Goal: Task Accomplishment & Management: Use online tool/utility

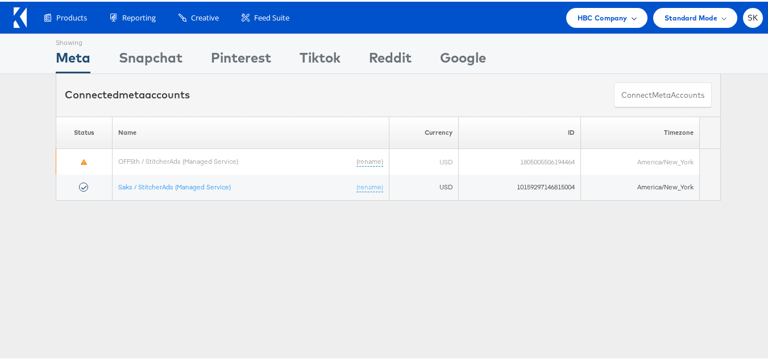
click at [585, 10] on span "HBC Company" at bounding box center [603, 16] width 50 height 12
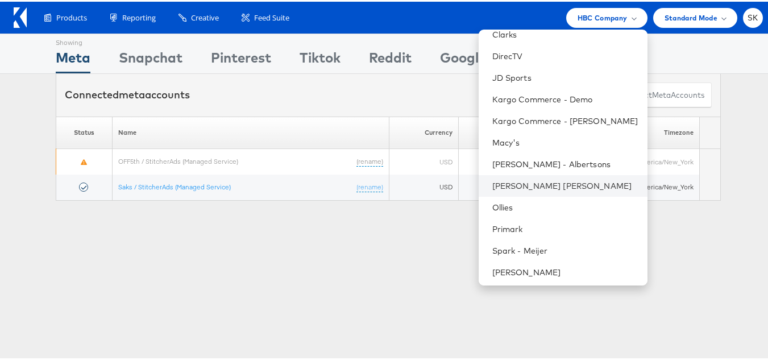
scroll to position [227, 0]
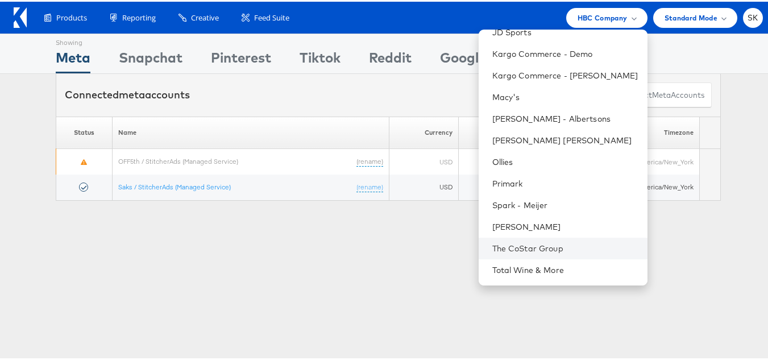
click at [511, 237] on li "The CoStar Group" at bounding box center [563, 247] width 169 height 22
click at [511, 239] on li "The CoStar Group" at bounding box center [563, 247] width 169 height 22
click at [522, 250] on link "The CoStar Group" at bounding box center [566, 246] width 146 height 11
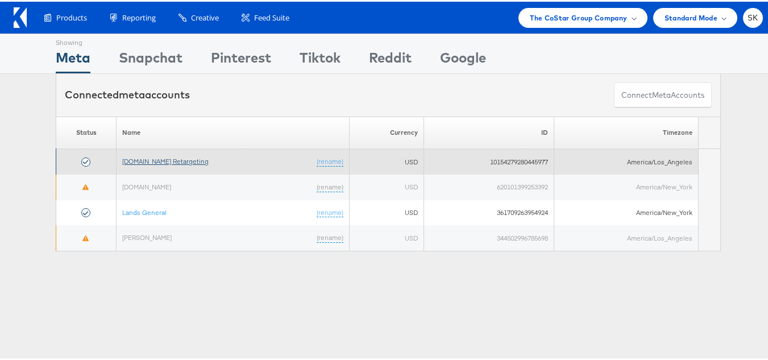
click at [181, 159] on link "[DOMAIN_NAME] Retargeting" at bounding box center [165, 159] width 86 height 9
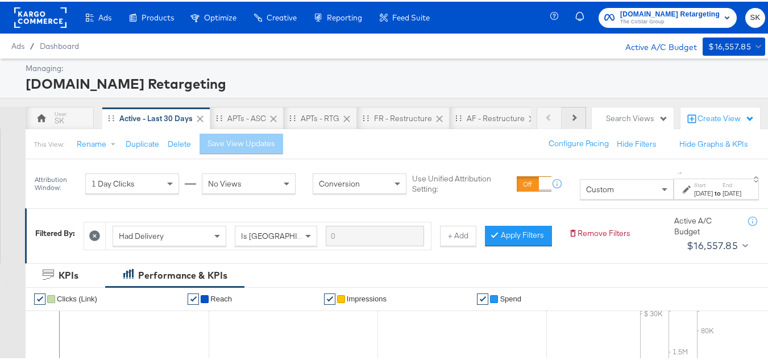
click at [565, 120] on button "Next" at bounding box center [574, 116] width 24 height 23
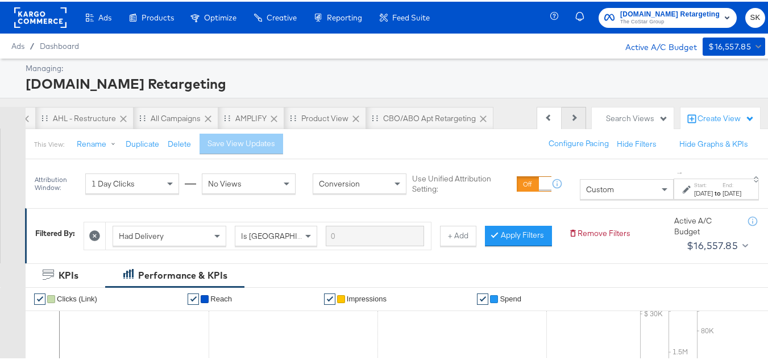
scroll to position [0, 511]
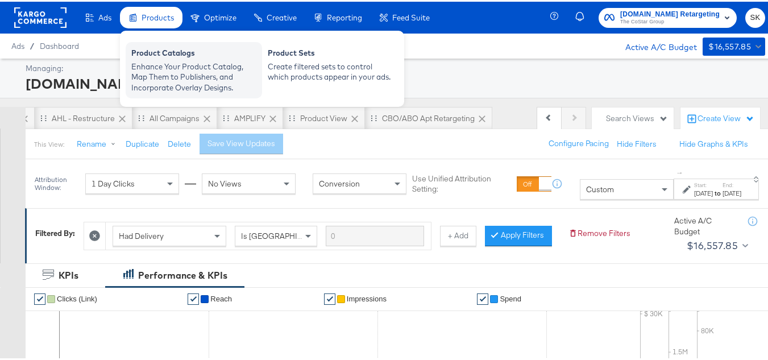
click at [142, 74] on div "Enhance Your Product Catalog, Map Them to Publishers, and Incorporate Overlay D…" at bounding box center [193, 76] width 125 height 32
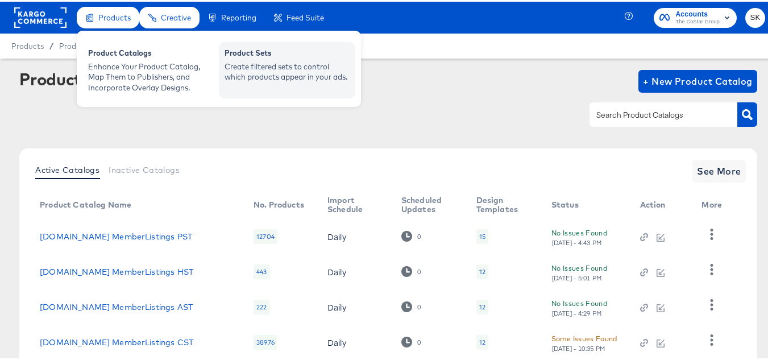
click at [256, 63] on div "Create filtered sets to control which products appear in your ads." at bounding box center [287, 70] width 125 height 21
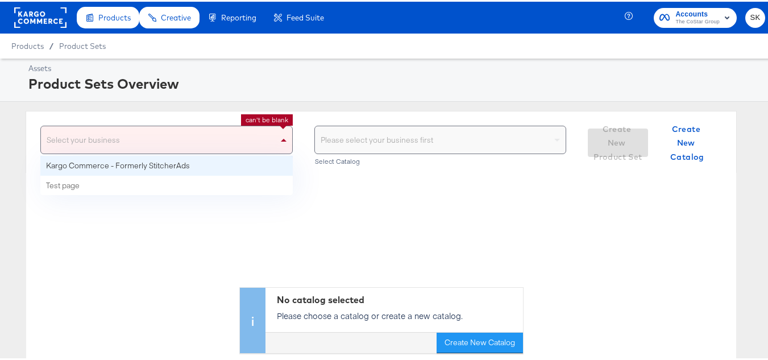
click at [278, 146] on span at bounding box center [285, 138] width 14 height 27
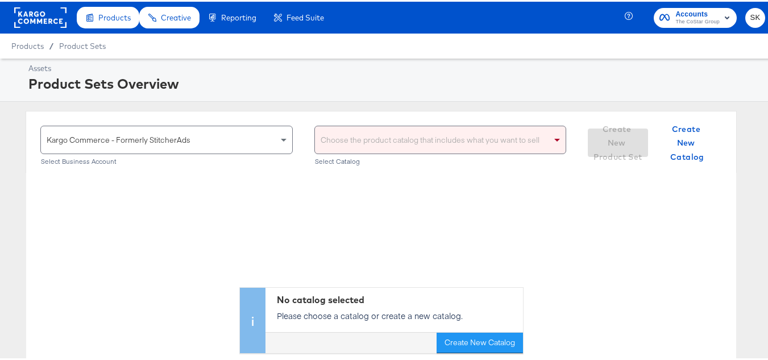
click at [354, 135] on div "Choose the product catalog that includes what you want to sell" at bounding box center [440, 138] width 251 height 27
click at [349, 140] on div "ah ah" at bounding box center [433, 138] width 237 height 27
click at [378, 130] on div "ah ah" at bounding box center [433, 138] width 237 height 27
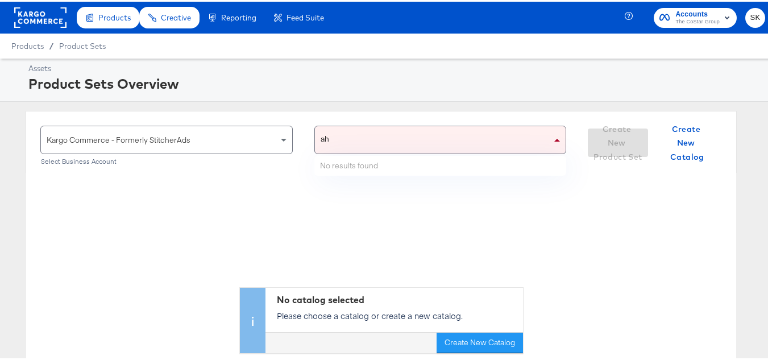
click at [375, 131] on div "ah ah" at bounding box center [433, 138] width 237 height 27
type input "a"
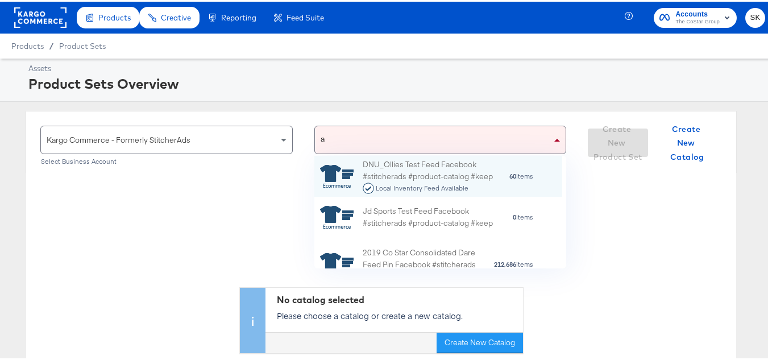
scroll to position [104, 239]
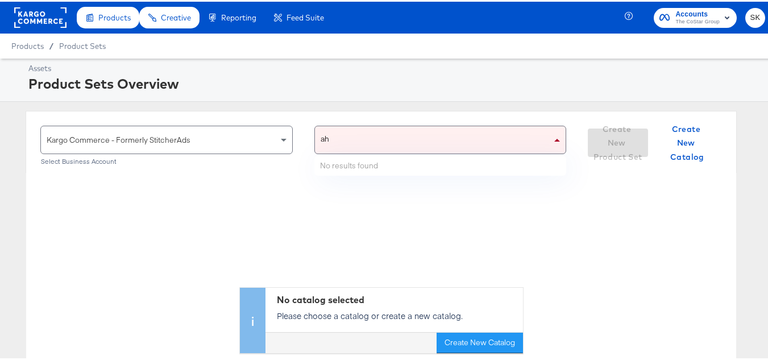
type input "ahl"
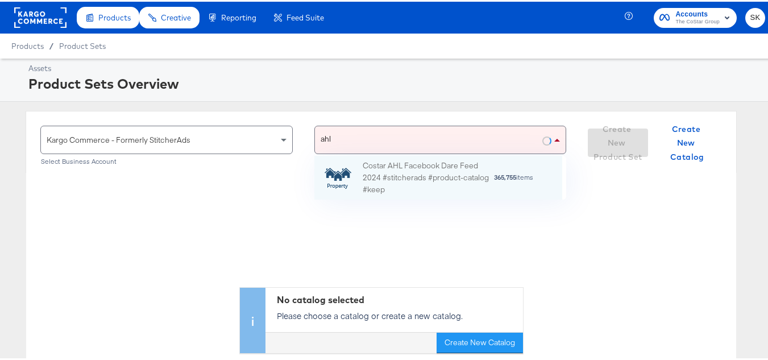
scroll to position [35, 239]
click at [385, 185] on div "Costar AHL Facebook Dare Feed 2024 #stitcherads #product-catalog #keep" at bounding box center [428, 176] width 131 height 35
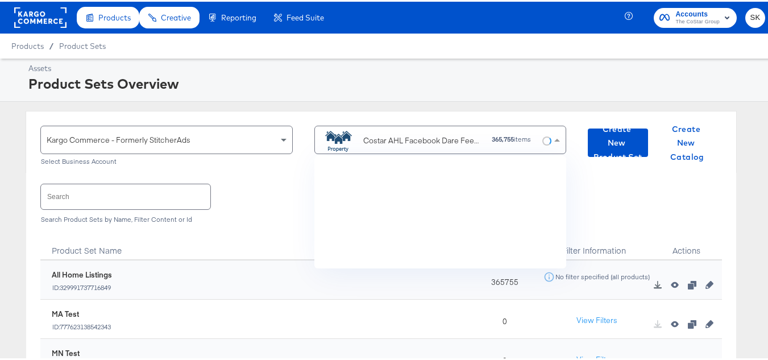
scroll to position [104, 239]
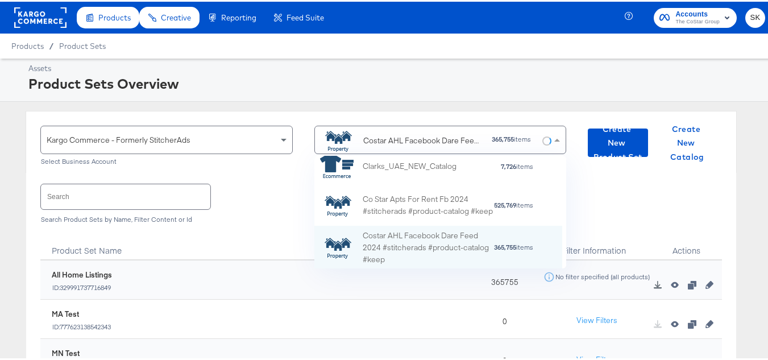
click at [148, 202] on input "text" at bounding box center [125, 195] width 169 height 24
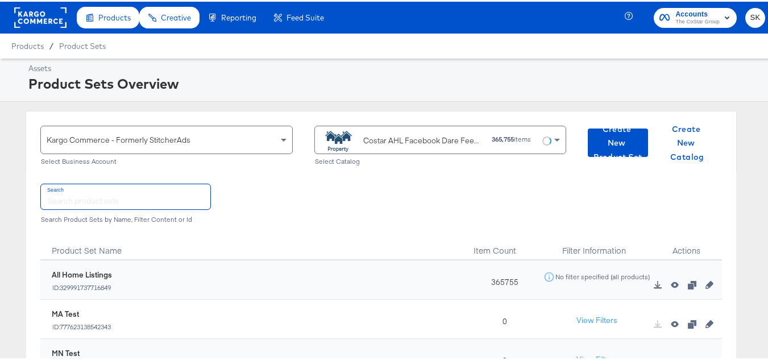
paste input "DiamondPlus_Diamond_Platinum_Properties"
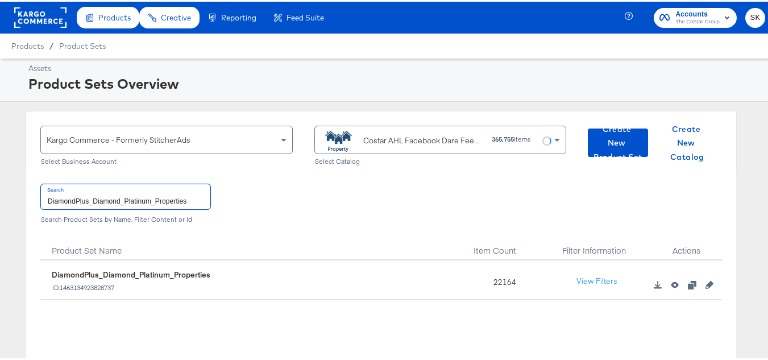
type input "DiamondPlus_Diamond_Platinum_Properties"
click at [503, 281] on div "22164" at bounding box center [501, 278] width 71 height 39
copy div "22164"
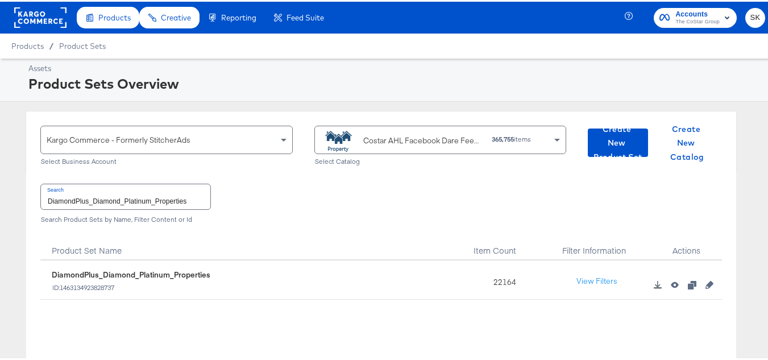
click at [165, 198] on input "DiamondPlus_Diamond_Platinum_Properties" at bounding box center [125, 195] width 169 height 24
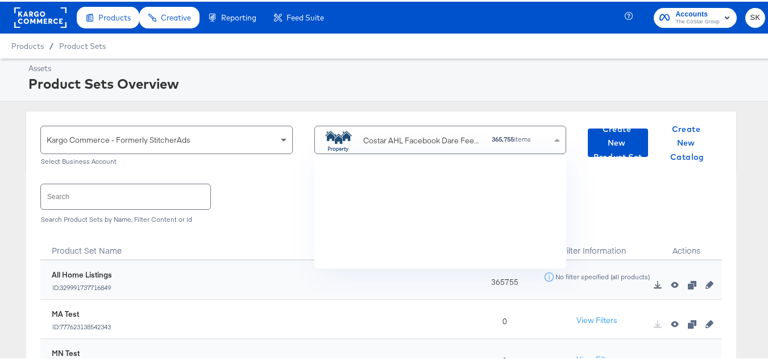
click at [391, 136] on div "Costar AHL Facebook Dare Feed 2024 #stitcherads #product-catalog #keep" at bounding box center [423, 139] width 120 height 12
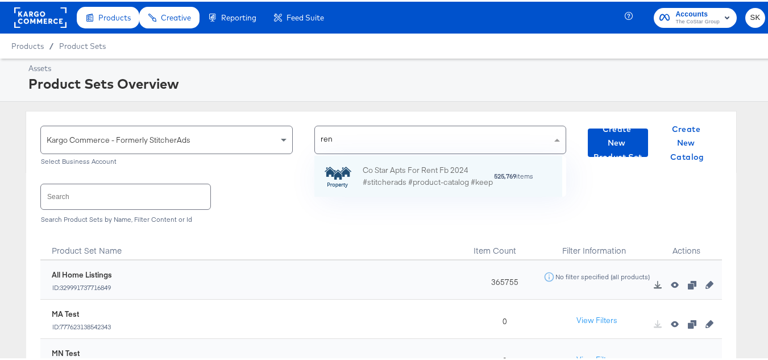
scroll to position [32, 239]
type input "rent"
click at [378, 184] on div "Co Star Apts For Rent Fb 2024 #stitcherads #product-catalog #keep" at bounding box center [428, 175] width 131 height 24
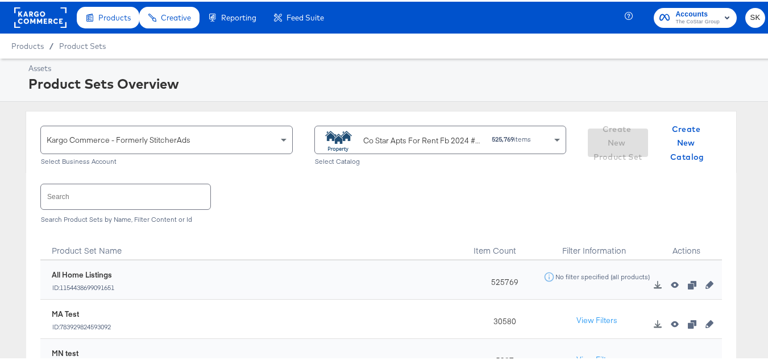
click at [170, 198] on input "text" at bounding box center [125, 195] width 169 height 24
paste input "ForRent.com_Diamond & Platinum"
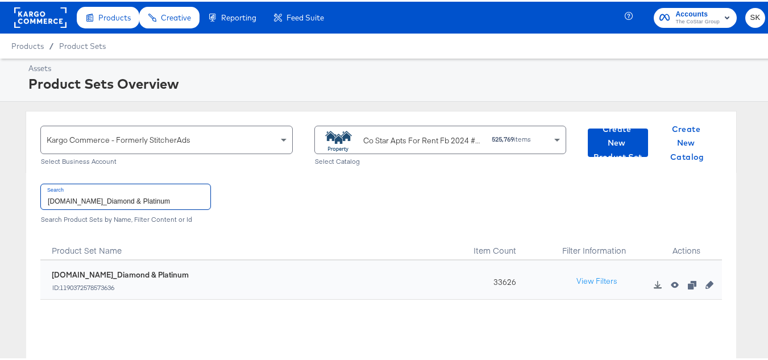
type input "ForRent.com_Diamond & Platinum"
click at [493, 276] on div "33626" at bounding box center [501, 278] width 71 height 39
copy div "33626"
click at [176, 196] on input "ForRent.com_Diamond & Platinum" at bounding box center [125, 195] width 169 height 24
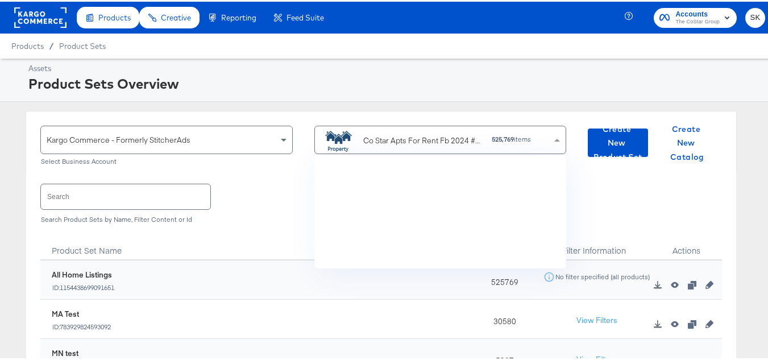
click at [404, 136] on div "Co Star Apts For Rent Fb 2024 #stitcherads #product-catalog #keep" at bounding box center [423, 139] width 120 height 12
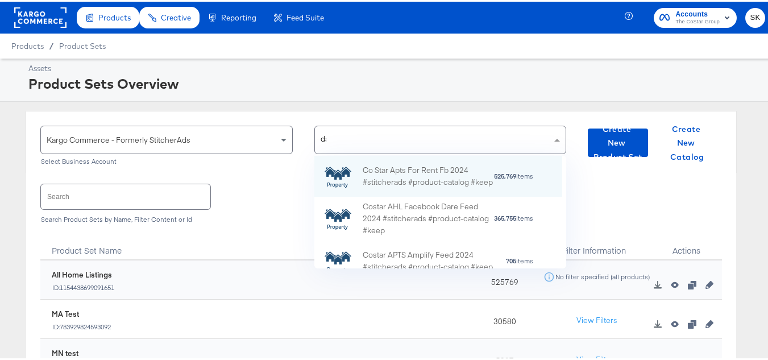
scroll to position [0, 0]
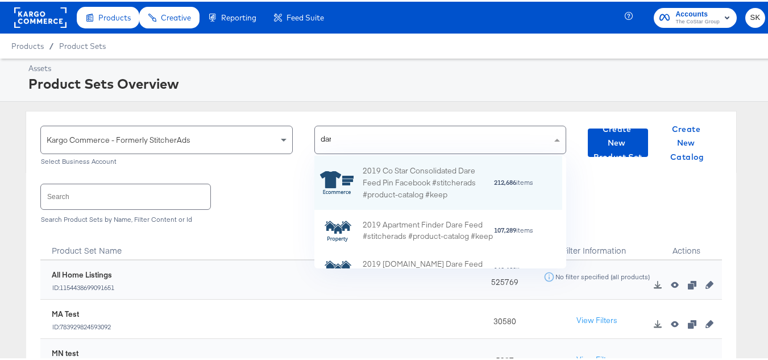
type input "dare"
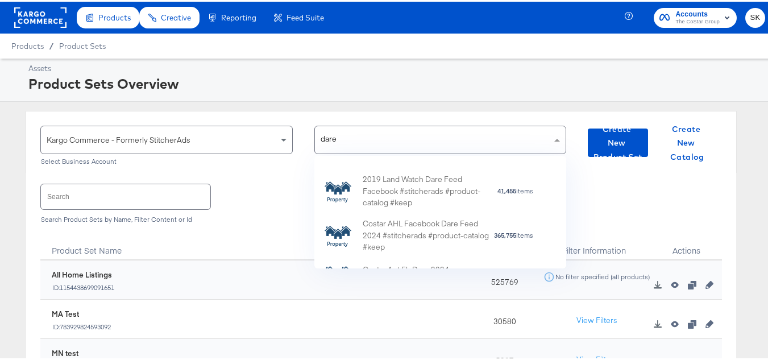
scroll to position [235, 0]
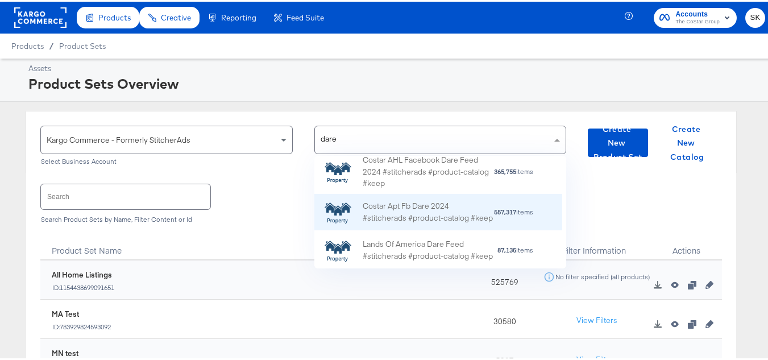
click at [423, 203] on div "Costar Apt Fb Dare 2024 #stitcherads #product-catalog #keep" at bounding box center [428, 211] width 131 height 24
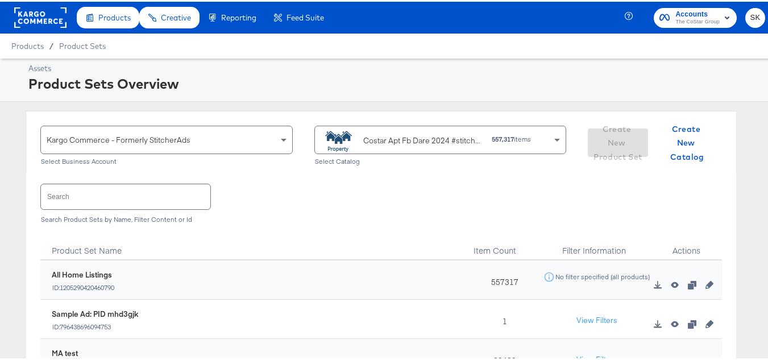
click at [150, 205] on input "text" at bounding box center [125, 195] width 169 height 24
paste input "DARECatalog_Apts_AllPlatinum_AllDiamond"
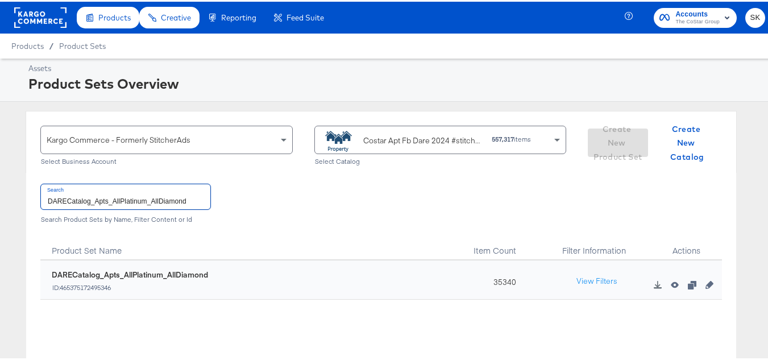
type input "DARECatalog_Apts_AllPlatinum_AllDiamond"
click at [491, 279] on div "35340" at bounding box center [501, 278] width 71 height 39
copy div "35340"
click at [179, 198] on input "DARECatalog_Apts_AllPlatinum_AllDiamond" at bounding box center [125, 195] width 169 height 24
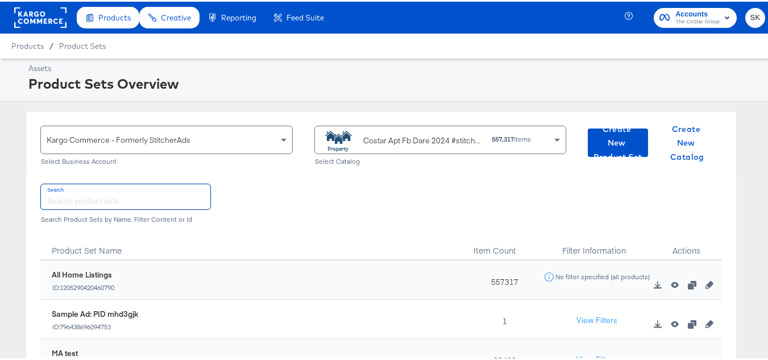
click at [404, 138] on div "Costar Apt Fb Dare 2024 #stitcherads #product-catalog #keep" at bounding box center [423, 139] width 120 height 12
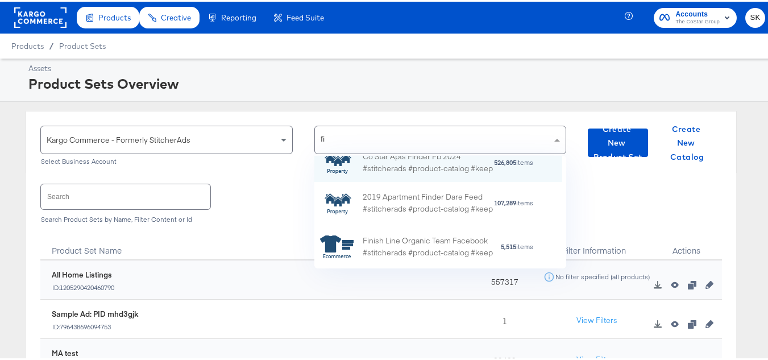
scroll to position [0, 0]
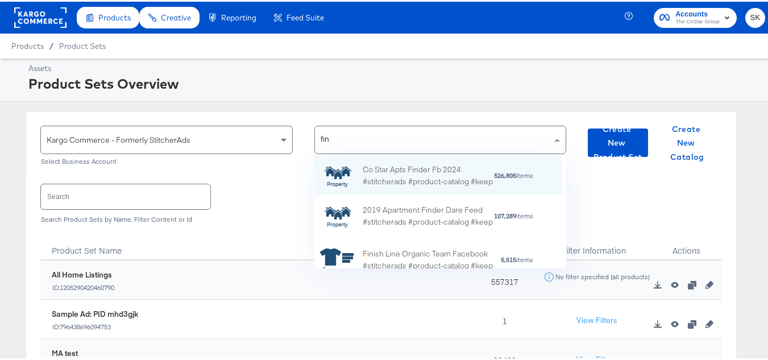
type input "find"
click at [412, 173] on div "Co Star Apts Finder Fb 2024 #stitcherads #product-catalog #keep" at bounding box center [428, 174] width 131 height 24
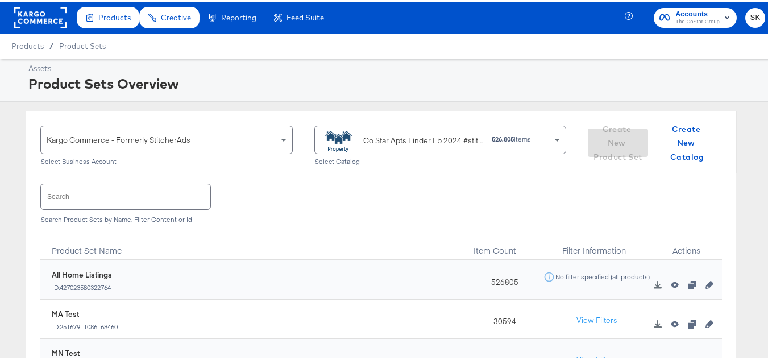
click at [147, 186] on input "text" at bounding box center [125, 195] width 169 height 24
paste input "ApartmentFinder_2024_Diamond & Platinum"
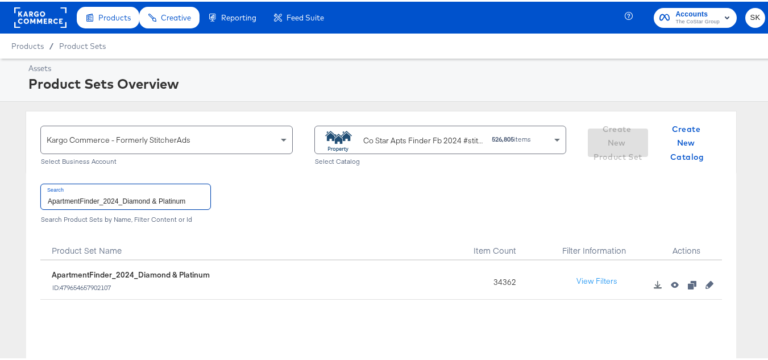
type input "ApartmentFinder_2024_Diamond & Platinum"
click at [488, 283] on div "34362" at bounding box center [501, 278] width 71 height 39
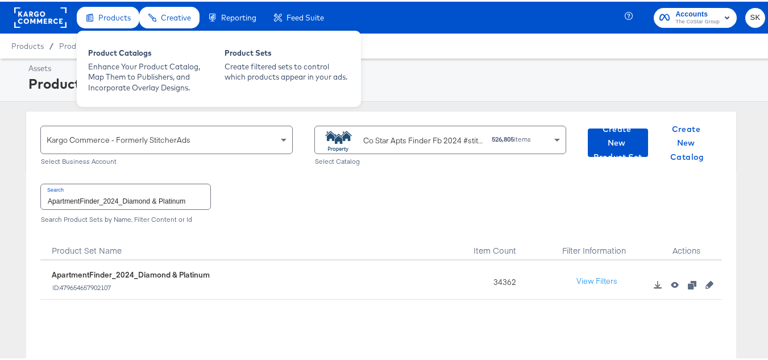
copy div "34362"
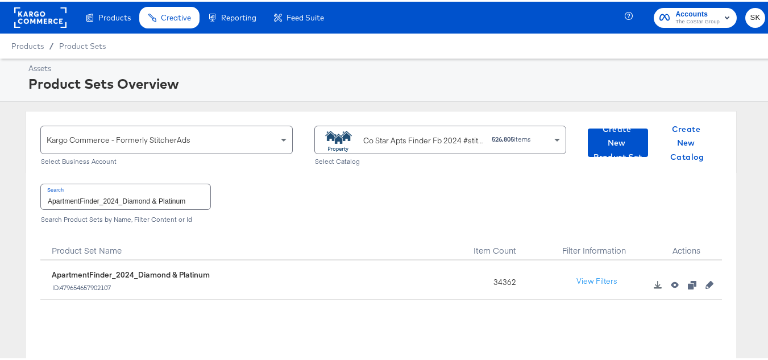
click at [500, 284] on div "34362" at bounding box center [501, 278] width 71 height 39
copy div "34362"
click at [300, 256] on div "Product Set Name" at bounding box center [253, 244] width 426 height 28
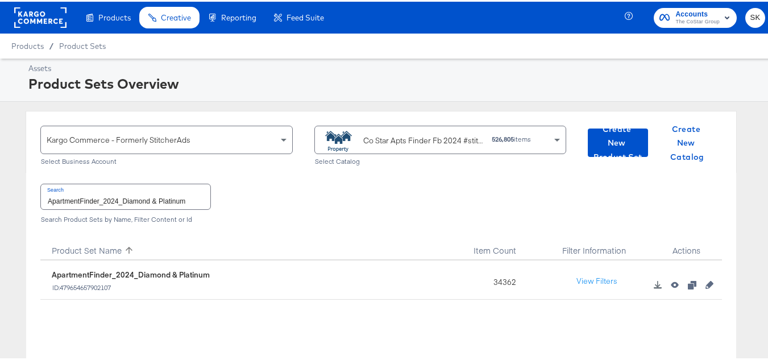
click at [183, 79] on div "Product Sets Overview" at bounding box center [395, 81] width 734 height 19
click at [65, 20] on rect at bounding box center [40, 16] width 52 height 20
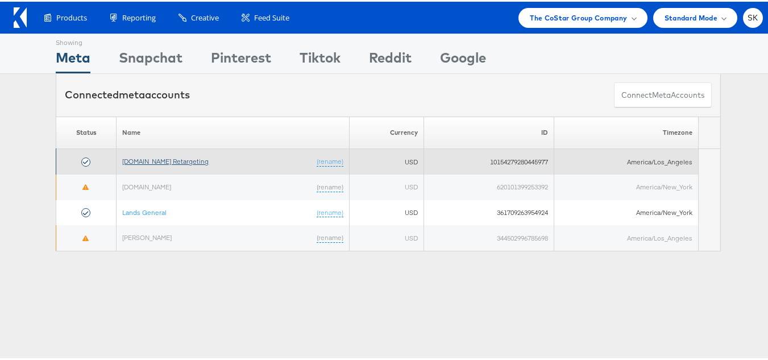
click at [192, 163] on link "[DOMAIN_NAME] Retargeting" at bounding box center [165, 159] width 86 height 9
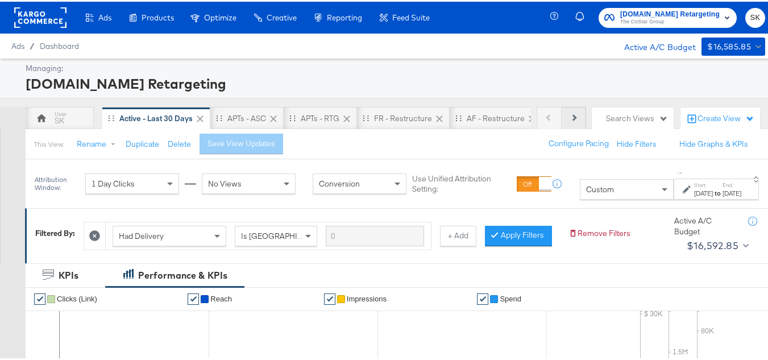
click at [570, 115] on button "Next" at bounding box center [574, 116] width 24 height 23
click at [571, 116] on button "Next" at bounding box center [574, 116] width 24 height 23
click at [482, 119] on div "Product View" at bounding box center [499, 116] width 47 height 11
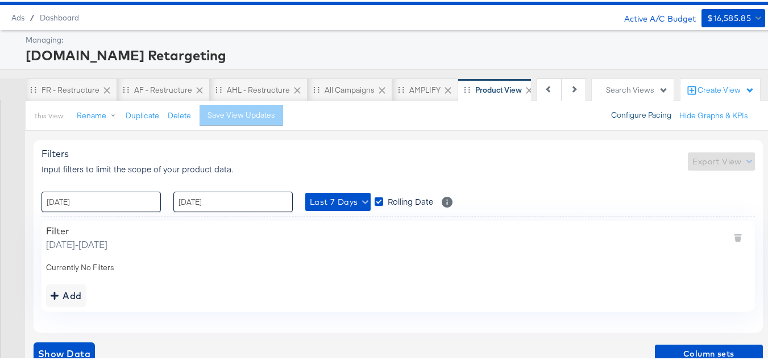
scroll to position [41, 0]
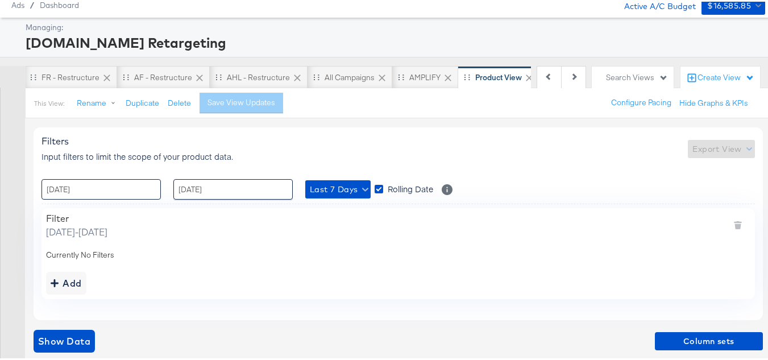
click at [137, 195] on input "22 / September / 2025" at bounding box center [101, 187] width 119 height 20
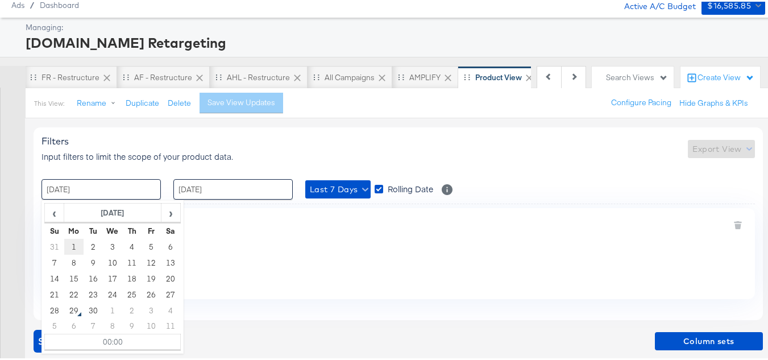
click at [71, 246] on td "1" at bounding box center [73, 245] width 19 height 16
type input "01 / September / 2025 00:00"
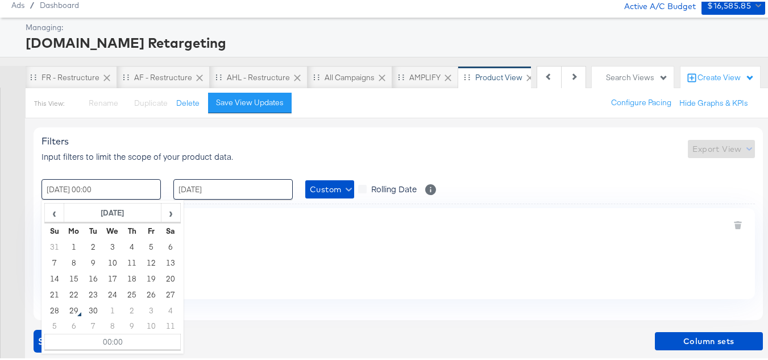
click at [212, 202] on div at bounding box center [399, 202] width 714 height 1
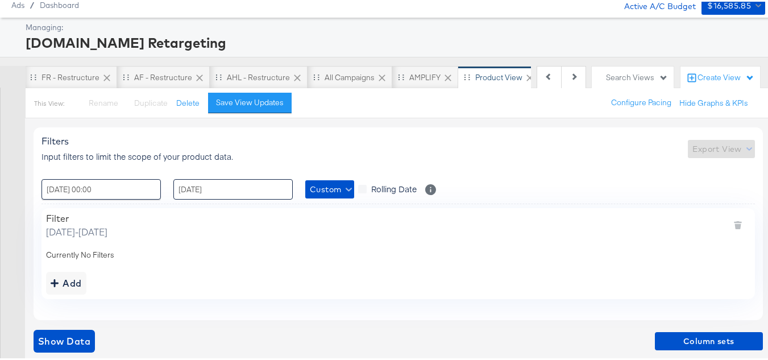
click at [221, 184] on input "28 / September / 2025" at bounding box center [232, 187] width 119 height 20
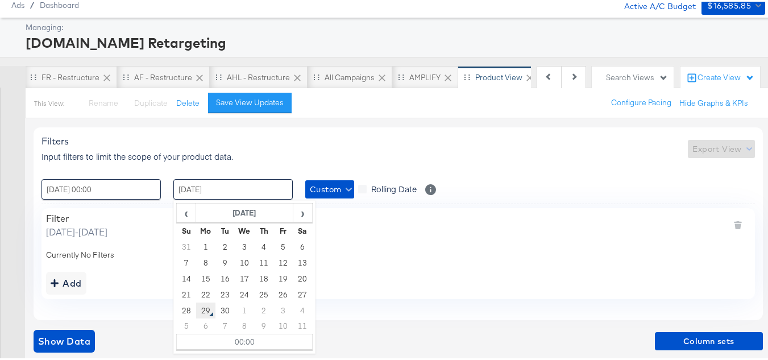
click at [212, 309] on td "29" at bounding box center [205, 309] width 19 height 16
type input "29 / September / 2025 00:00"
click at [487, 277] on div "Add" at bounding box center [398, 281] width 705 height 23
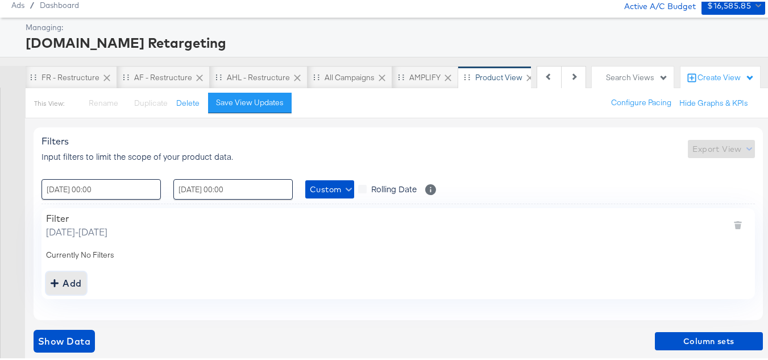
click at [61, 277] on div "Add" at bounding box center [66, 282] width 31 height 16
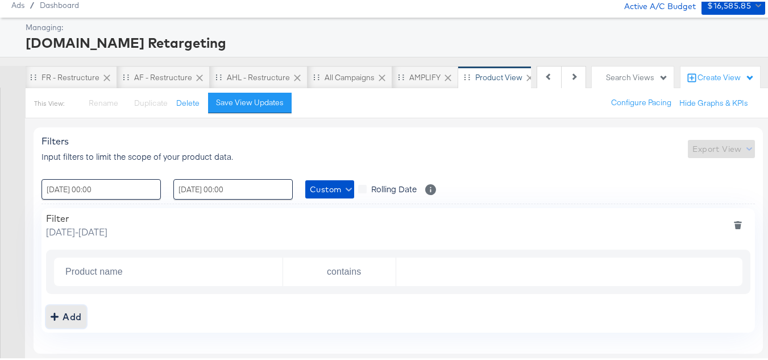
scroll to position [85, 0]
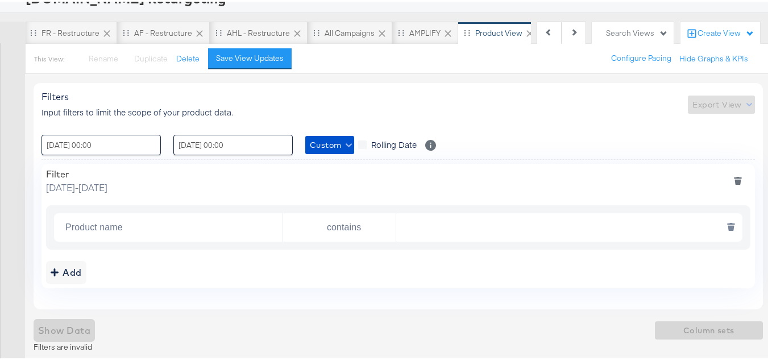
click at [136, 222] on input "Product name" at bounding box center [172, 225] width 222 height 23
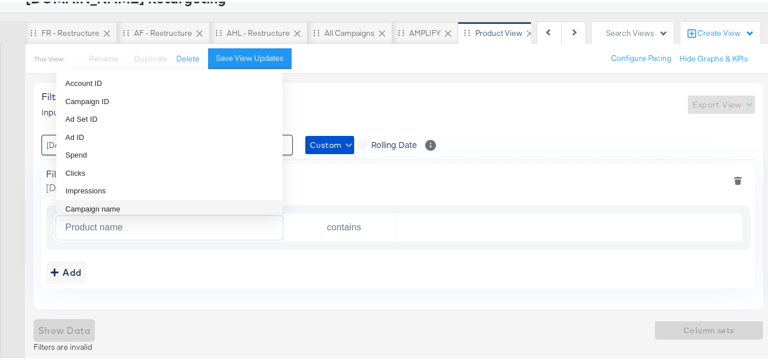
click at [110, 210] on span "Campaign name" at bounding box center [92, 207] width 55 height 11
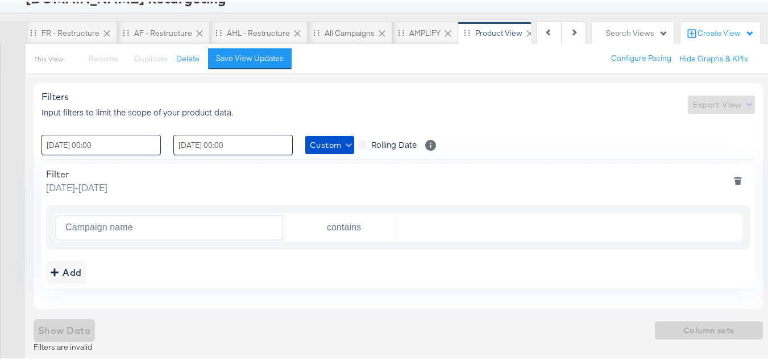
type input "Campaign name"
click at [442, 224] on input "text" at bounding box center [566, 225] width 340 height 23
paste input "AHL24"
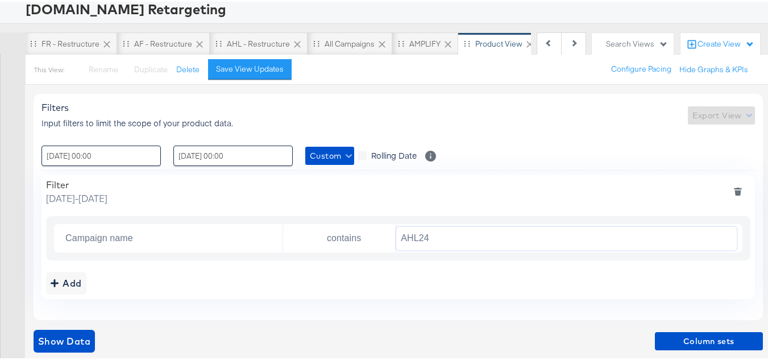
scroll to position [75, 0]
click at [83, 340] on span "Show Data" at bounding box center [64, 340] width 52 height 16
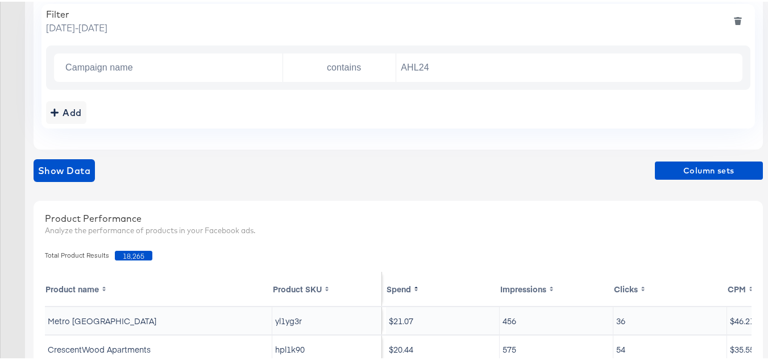
scroll to position [188, 0]
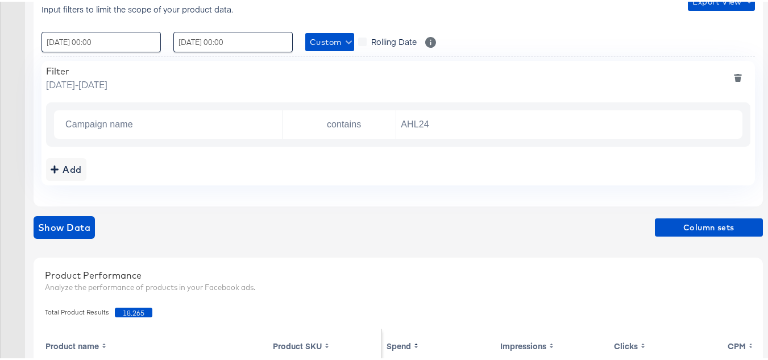
click at [132, 316] on span "18,265" at bounding box center [134, 311] width 38 height 10
copy span "18,265"
click at [471, 126] on input "AHL24" at bounding box center [566, 122] width 340 height 23
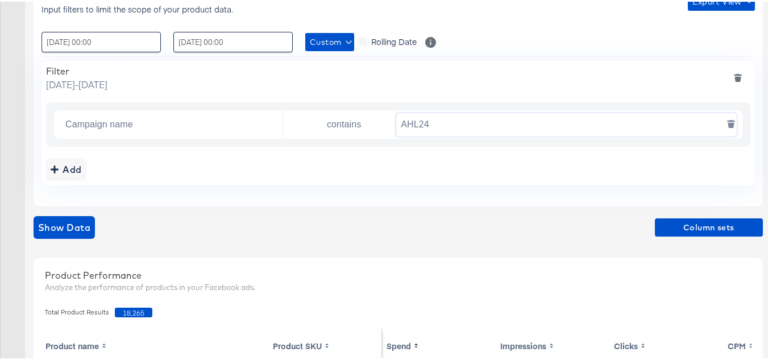
paste input "F"
click at [381, 191] on div "Filters Input filters to limit the scope of your product data. Export View : 01…" at bounding box center [399, 91] width 730 height 226
click at [81, 225] on span "Show Data" at bounding box center [64, 226] width 52 height 16
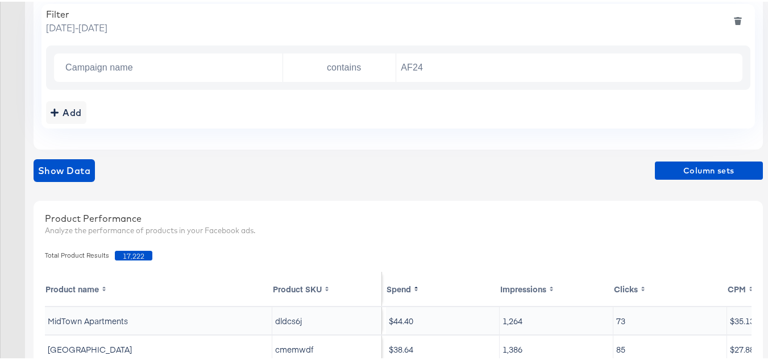
click at [129, 253] on span "17,222" at bounding box center [134, 254] width 38 height 10
copy span "17,222"
click at [462, 59] on input "AF24" at bounding box center [566, 66] width 340 height 23
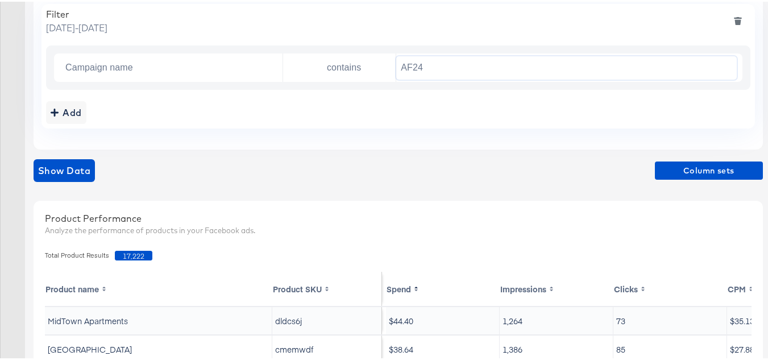
paste input "FR"
click at [471, 128] on div "Filters Input filters to limit the scope of your product data. Export View : 01…" at bounding box center [399, 35] width 730 height 226
click at [68, 171] on span "Show Data" at bounding box center [64, 169] width 52 height 16
click at [135, 252] on span "25,725" at bounding box center [134, 254] width 38 height 10
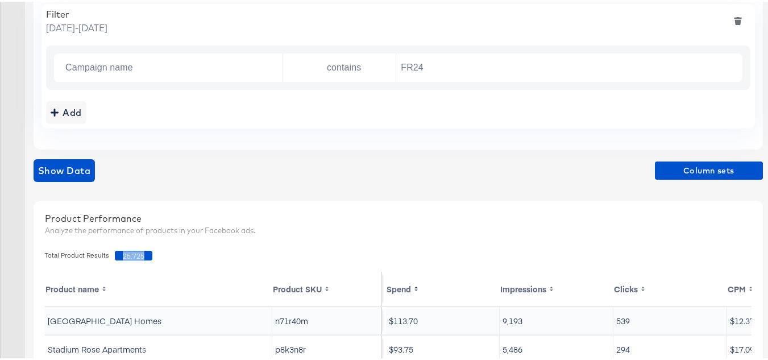
click at [135, 252] on span "25,725" at bounding box center [134, 254] width 38 height 10
copy span "25,725"
click at [458, 61] on input "FR24" at bounding box center [566, 66] width 340 height 23
paste input "DARE"
type input "DARE24"
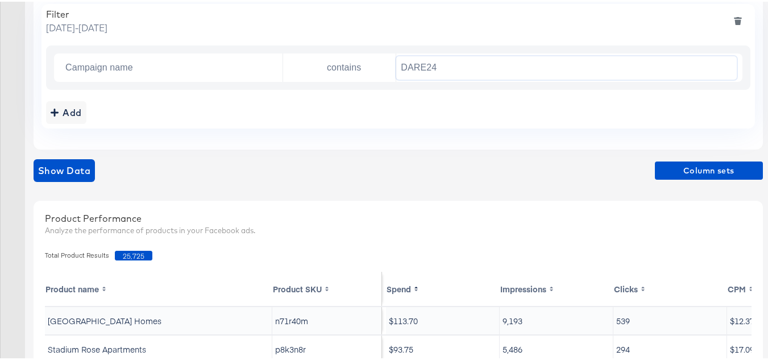
click at [432, 144] on div "Filters Input filters to limit the scope of your product data. Export View : 01…" at bounding box center [399, 35] width 730 height 226
click at [32, 173] on div "Filters Input filters to limit the scope of your product data. Export View : 01…" at bounding box center [388, 269] width 777 height 715
click at [52, 168] on span "Show Data" at bounding box center [64, 169] width 52 height 16
click at [140, 249] on span "35,705" at bounding box center [134, 254] width 38 height 10
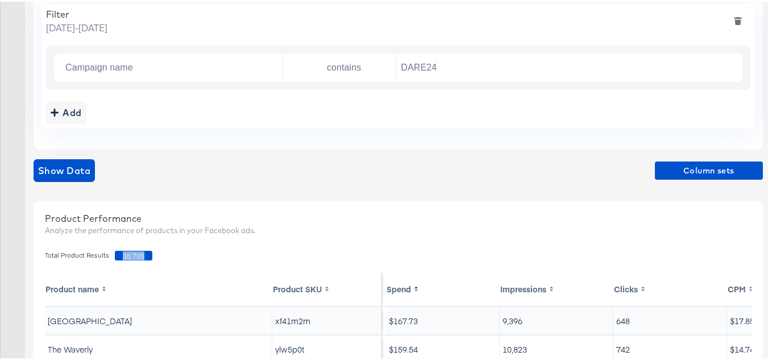
click at [140, 249] on span "35,705" at bounding box center [134, 254] width 38 height 10
copy span "35,705"
click at [135, 254] on span "35,705" at bounding box center [134, 254] width 38 height 10
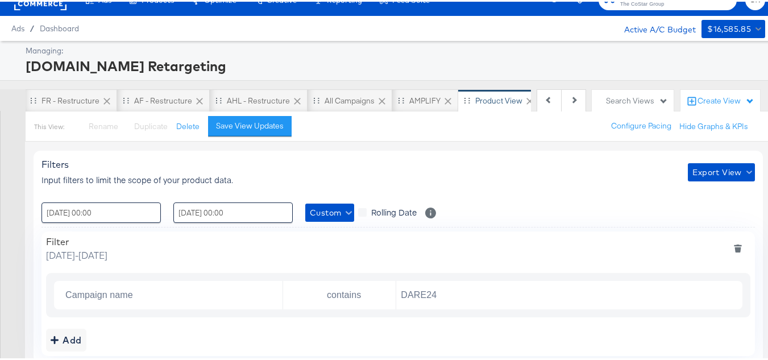
scroll to position [0, 0]
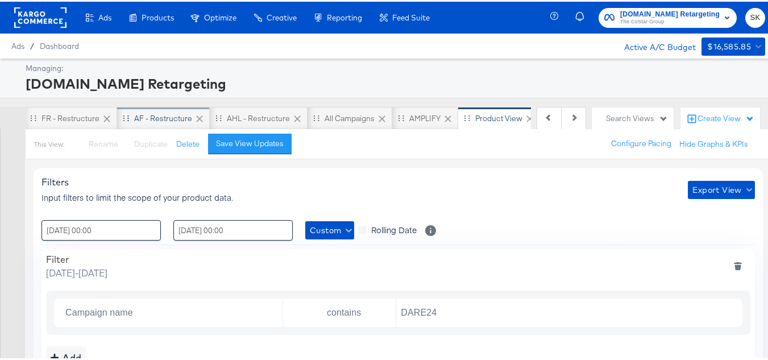
click at [167, 123] on div "AF - Restructure" at bounding box center [163, 116] width 93 height 23
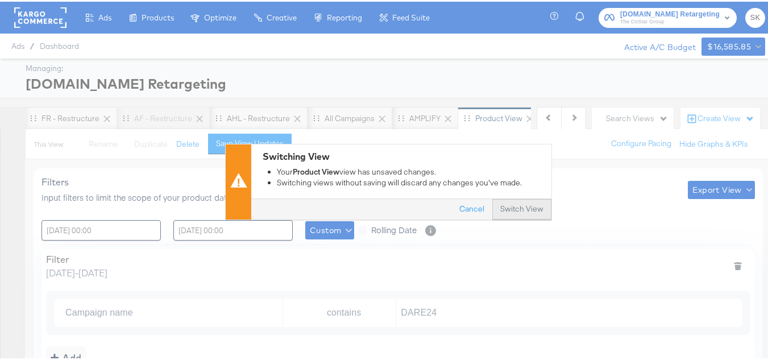
click at [542, 205] on button "Switch View" at bounding box center [522, 207] width 59 height 20
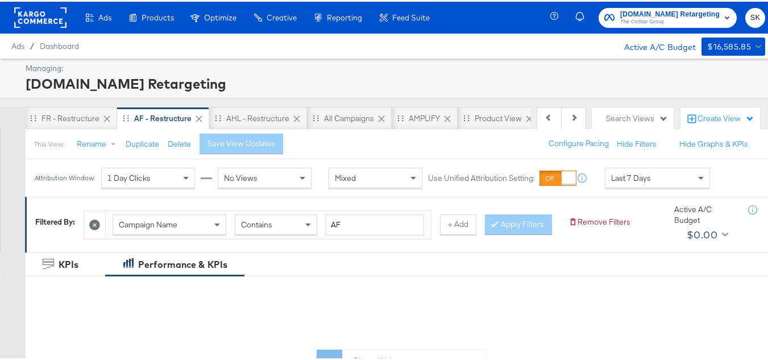
click at [46, 24] on rect at bounding box center [40, 16] width 52 height 20
